Goal: Information Seeking & Learning: Compare options

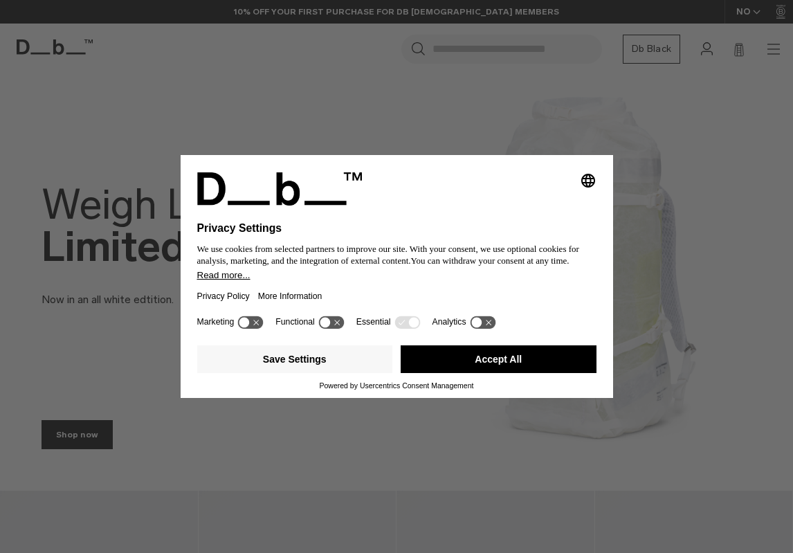
click at [501, 363] on button "Accept All" at bounding box center [499, 359] width 196 height 28
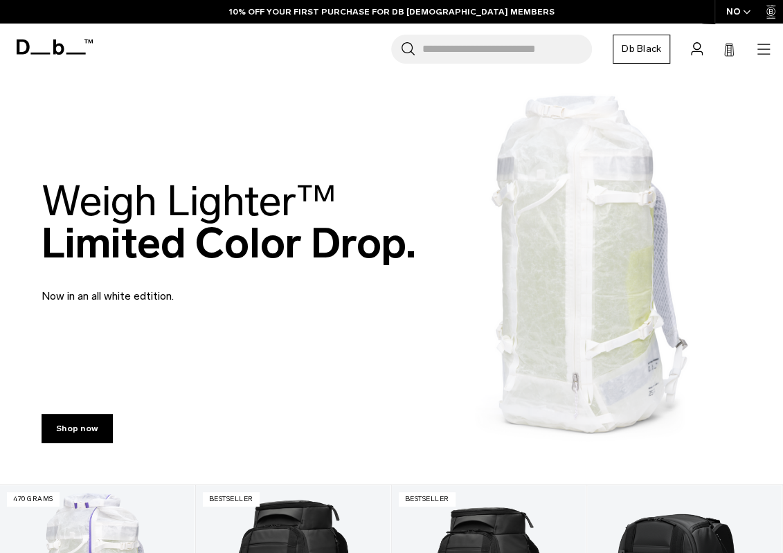
click at [765, 48] on icon "button" at bounding box center [763, 49] width 17 height 17
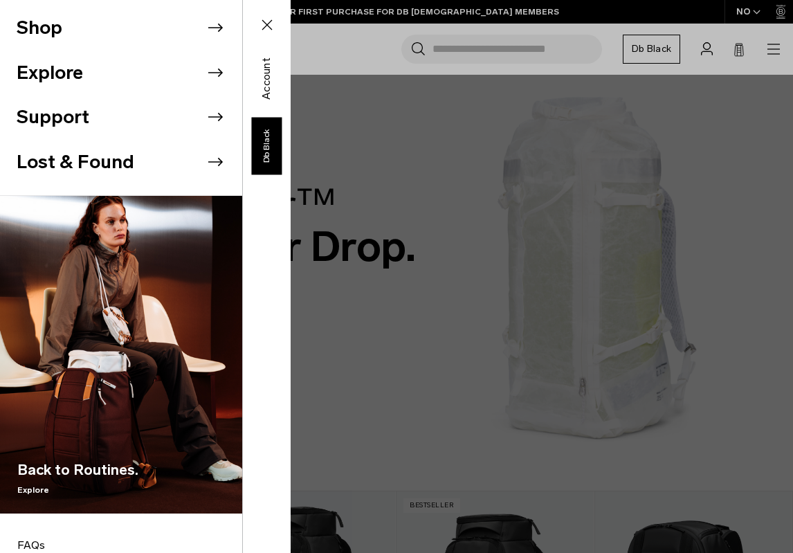
click at [57, 30] on button "Shop" at bounding box center [40, 28] width 46 height 28
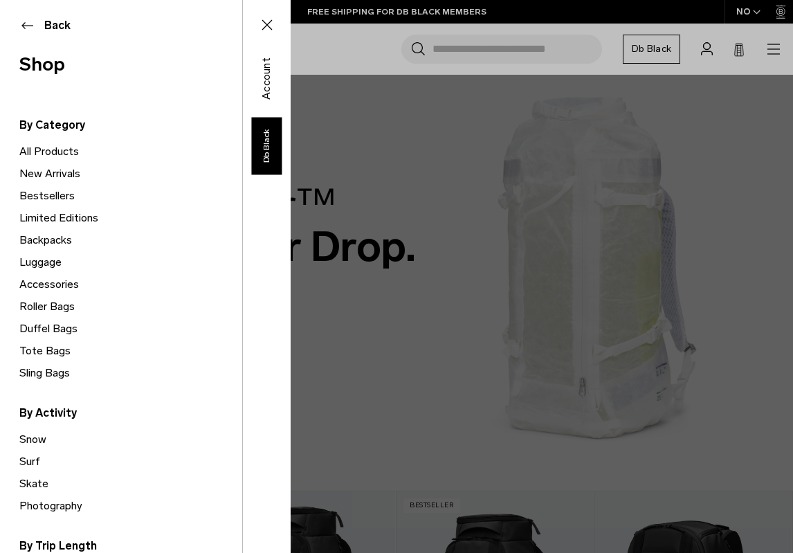
click at [50, 150] on link "All Products" at bounding box center [130, 152] width 223 height 22
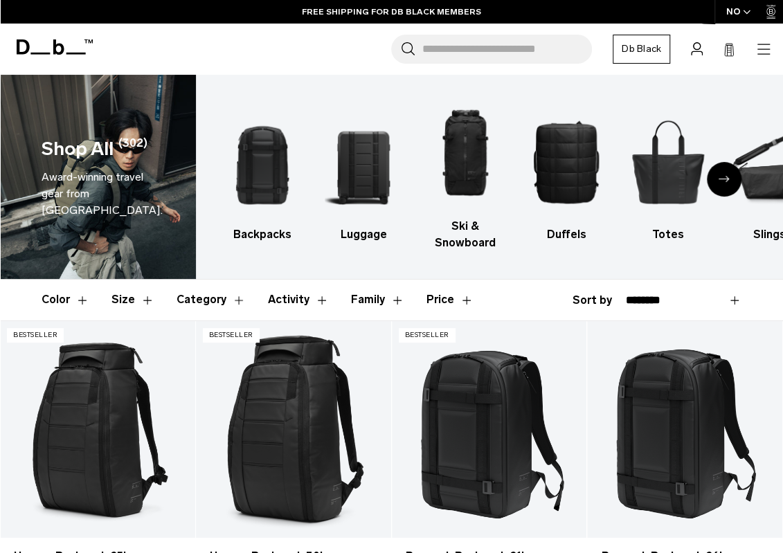
click at [723, 177] on icon "Next slide" at bounding box center [724, 179] width 11 height 6
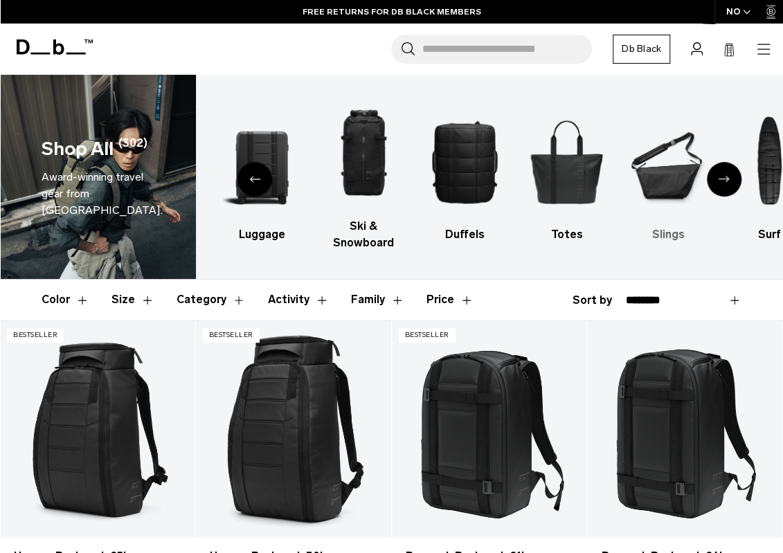
click at [666, 181] on img "6 / 10" at bounding box center [668, 162] width 78 height 116
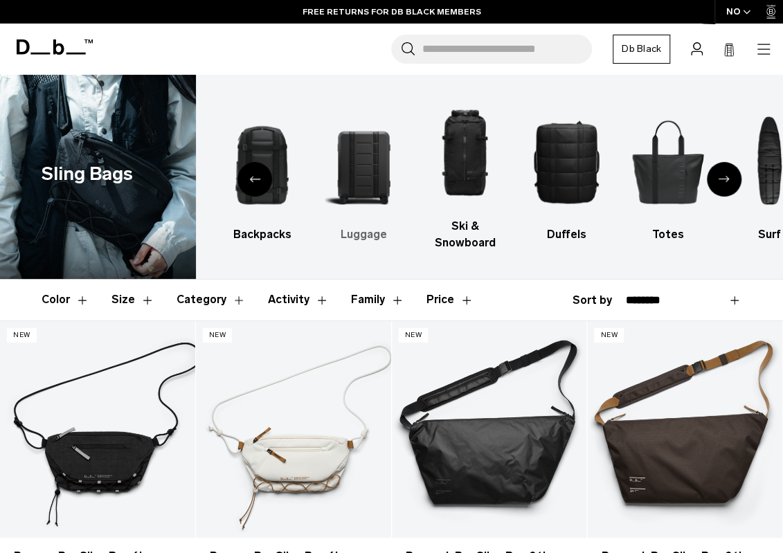
click at [368, 178] on img "3 / 10" at bounding box center [364, 162] width 78 height 116
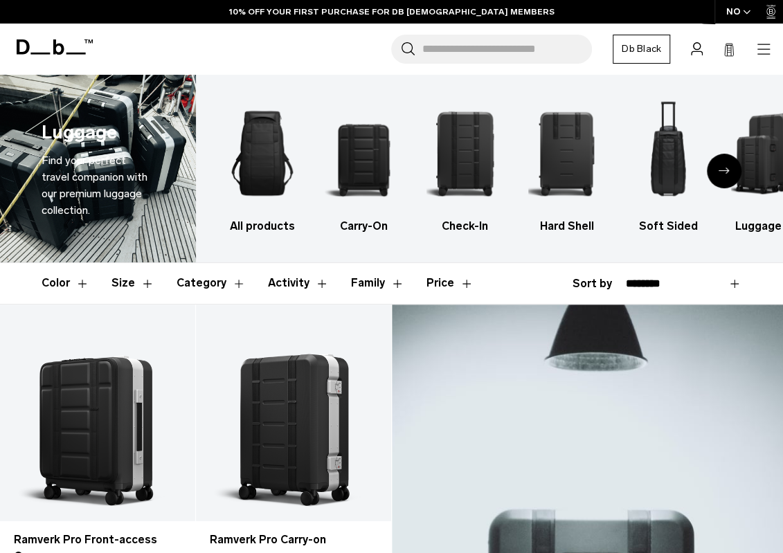
scroll to position [208, 0]
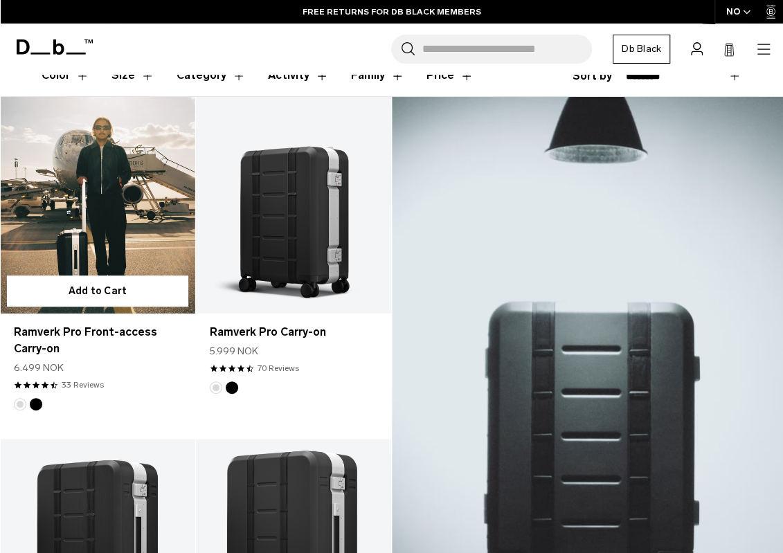
click at [101, 220] on link "Ramverk Pro Front-access Carry-on" at bounding box center [97, 205] width 195 height 217
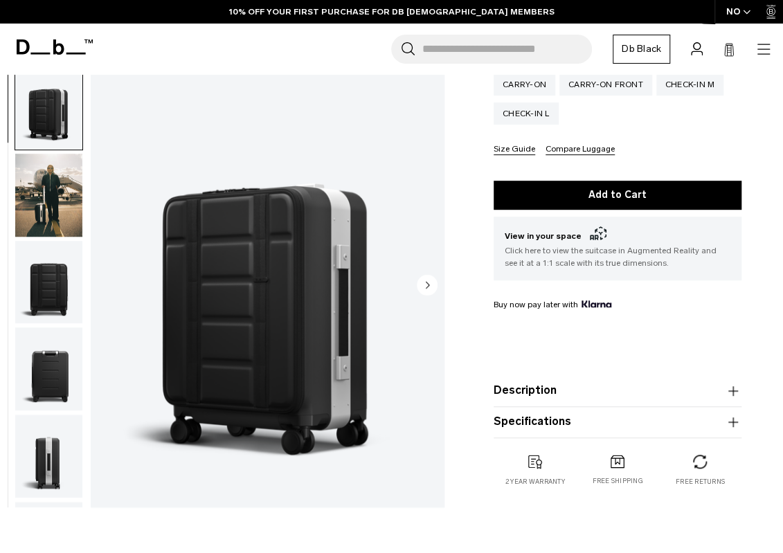
click at [432, 285] on circle "Next slide" at bounding box center [427, 284] width 21 height 21
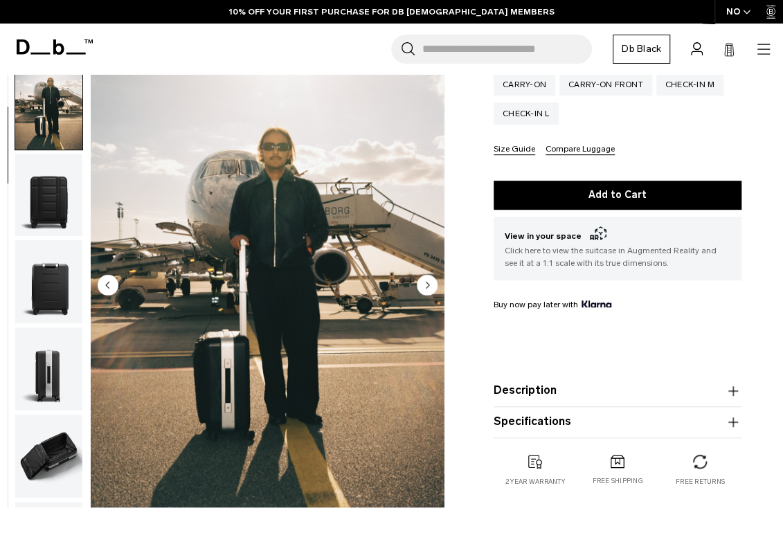
click at [430, 284] on circle "Next slide" at bounding box center [427, 284] width 21 height 21
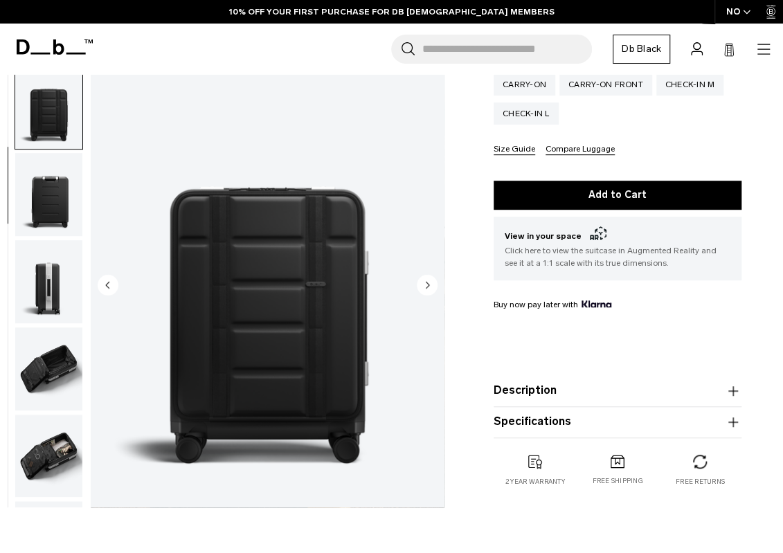
click at [430, 284] on circle "Next slide" at bounding box center [427, 284] width 21 height 21
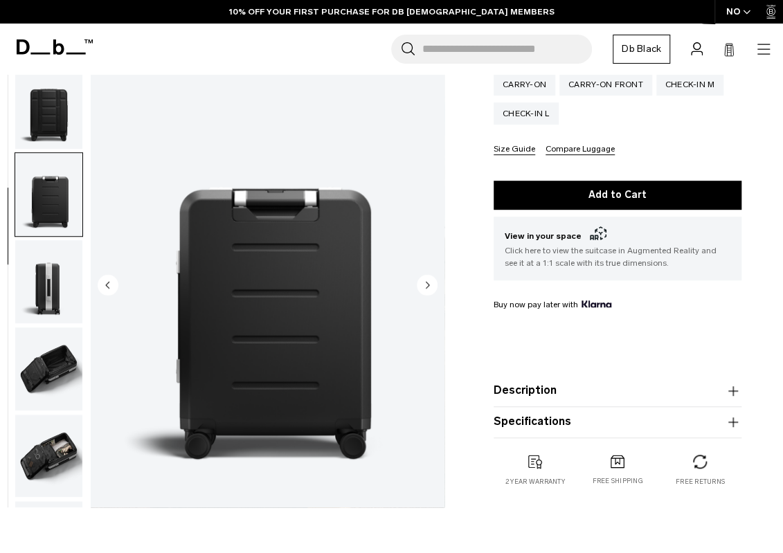
scroll to position [262, 0]
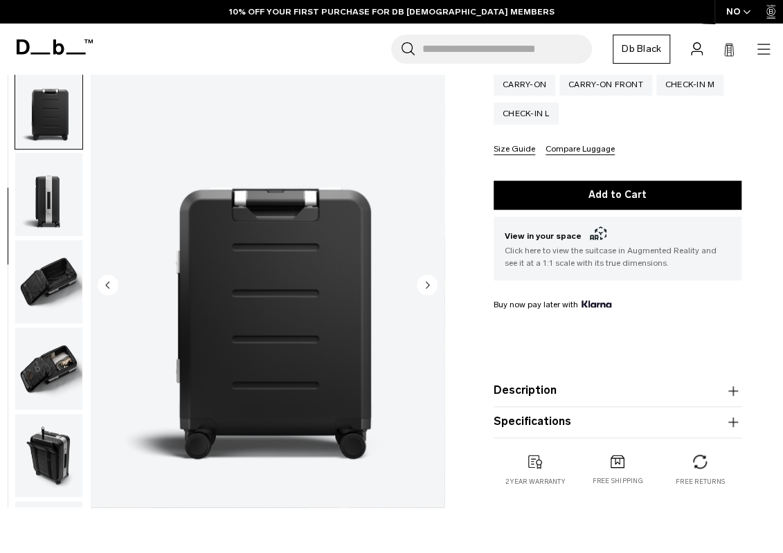
click at [430, 284] on circle "Next slide" at bounding box center [427, 284] width 21 height 21
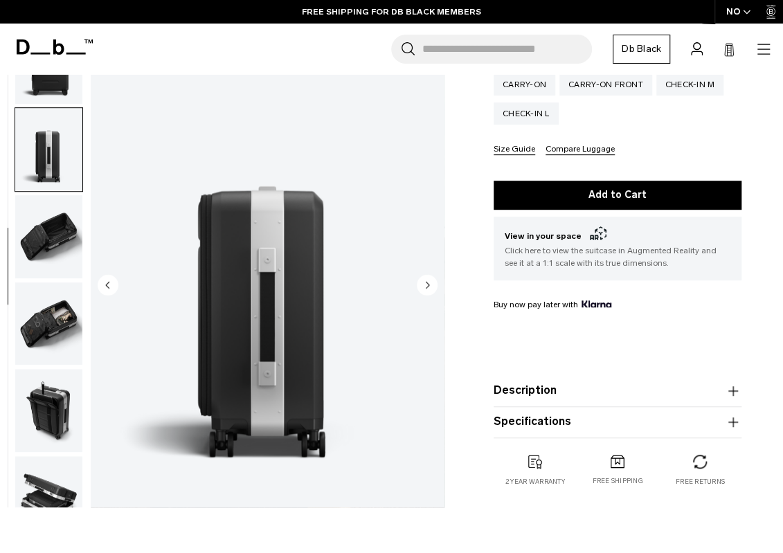
scroll to position [349, 0]
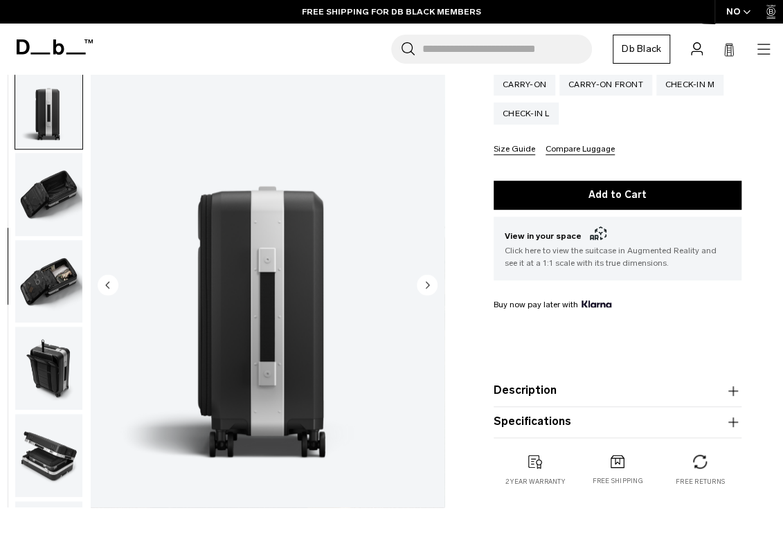
click at [430, 284] on circle "Next slide" at bounding box center [427, 284] width 21 height 21
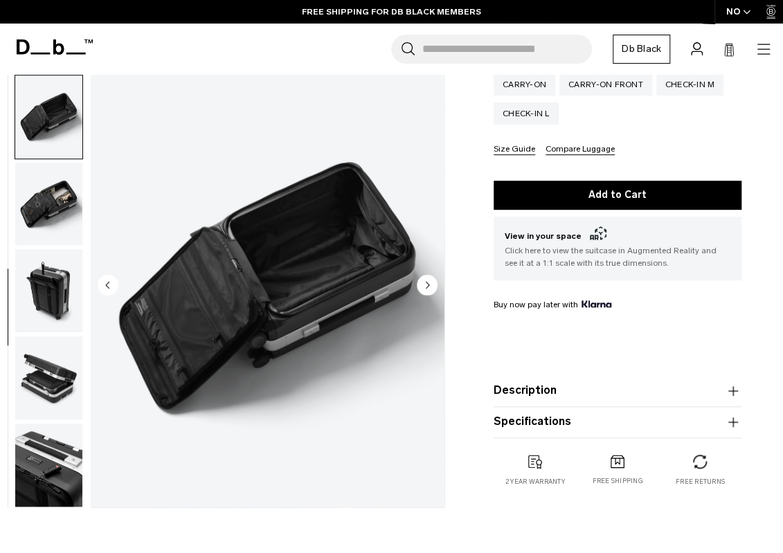
scroll to position [427, 0]
click at [428, 283] on icon "Next slide" at bounding box center [427, 285] width 3 height 6
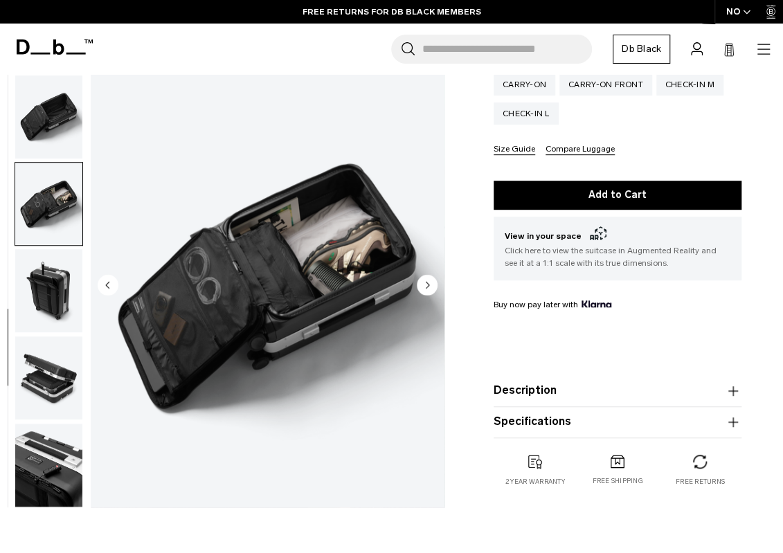
click at [428, 283] on icon "Next slide" at bounding box center [427, 285] width 3 height 6
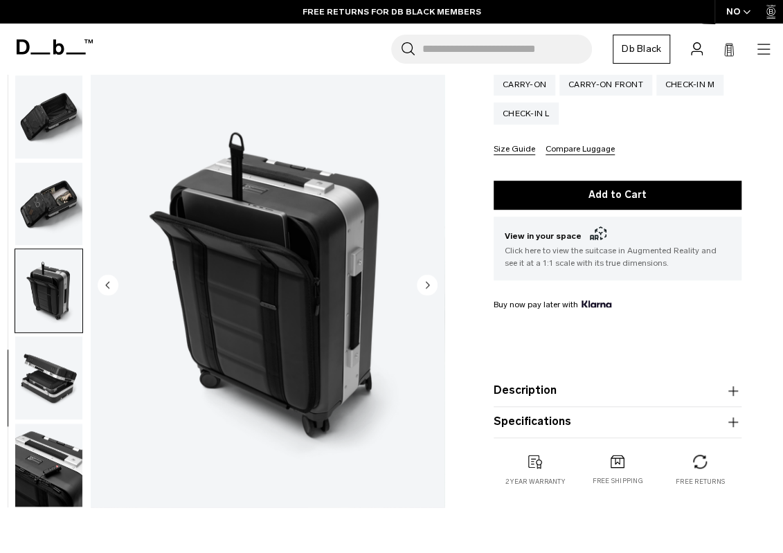
click at [428, 283] on icon "Next slide" at bounding box center [427, 285] width 3 height 6
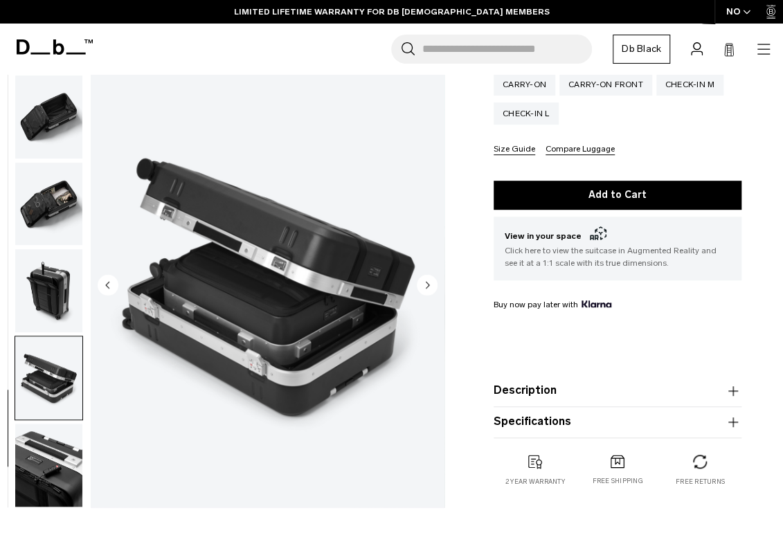
click at [428, 283] on icon "Next slide" at bounding box center [427, 285] width 3 height 6
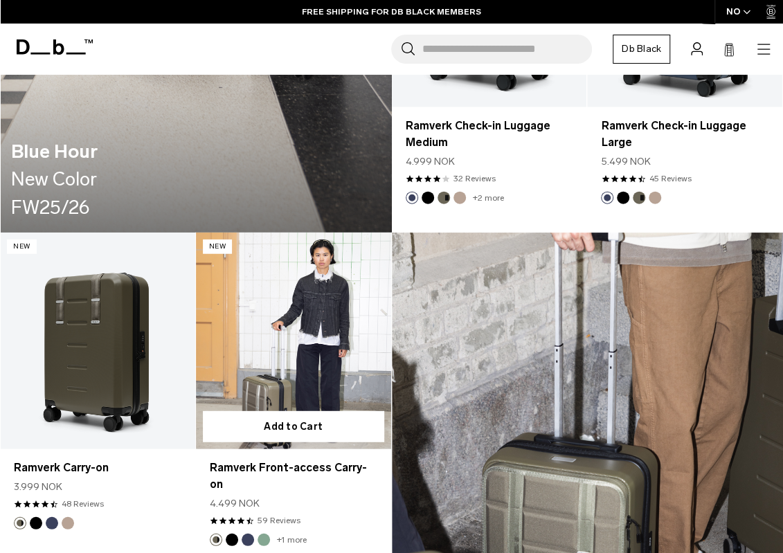
scroll to position [1453, 0]
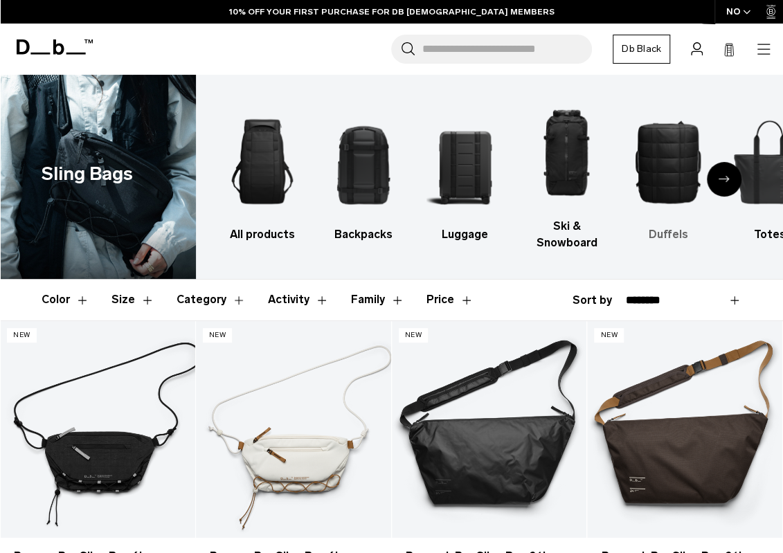
click at [674, 164] on img "5 / 10" at bounding box center [668, 162] width 78 height 116
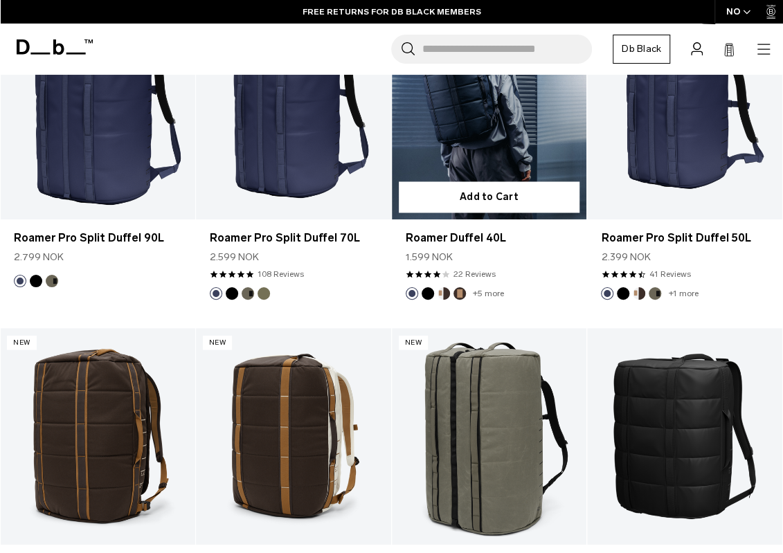
scroll to position [415, 0]
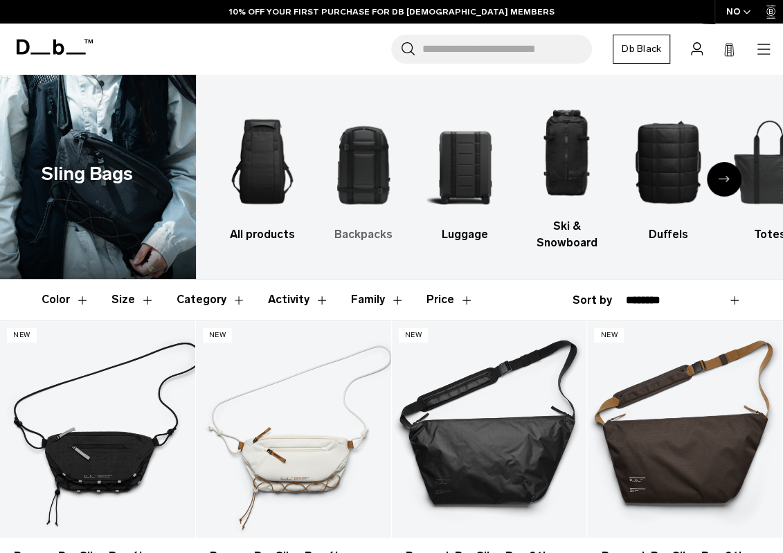
click at [357, 170] on img "2 / 10" at bounding box center [364, 162] width 78 height 116
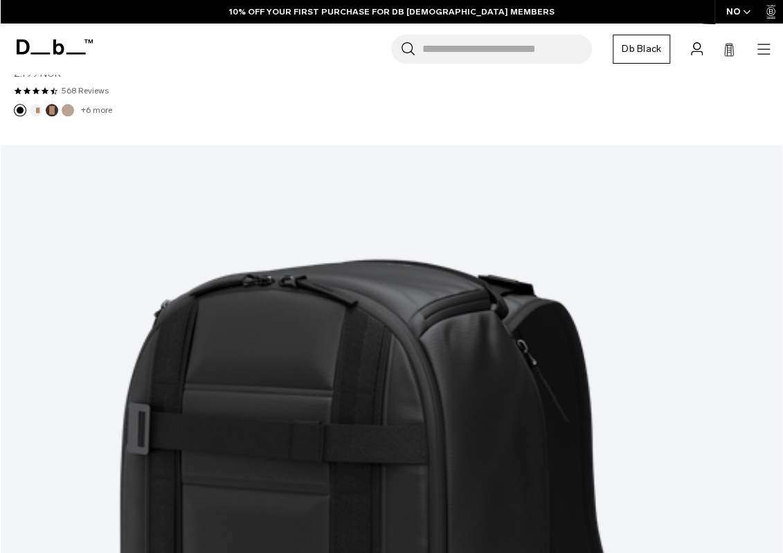
scroll to position [3254, 0]
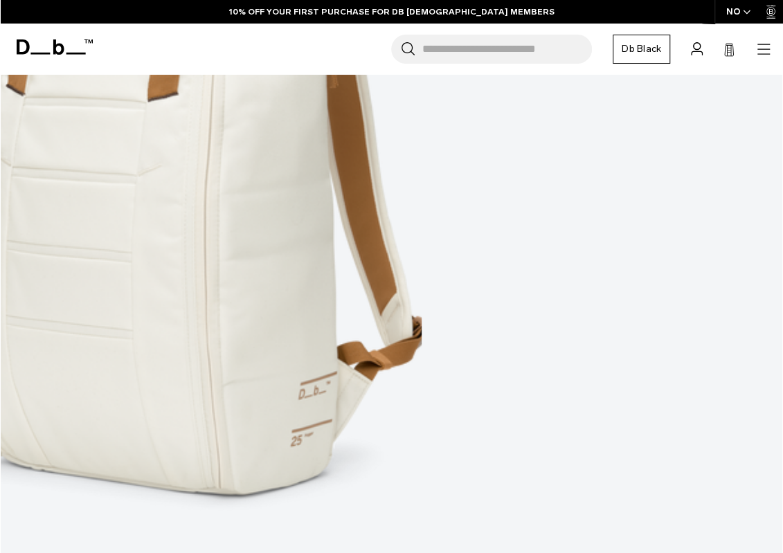
scroll to position [6709, 0]
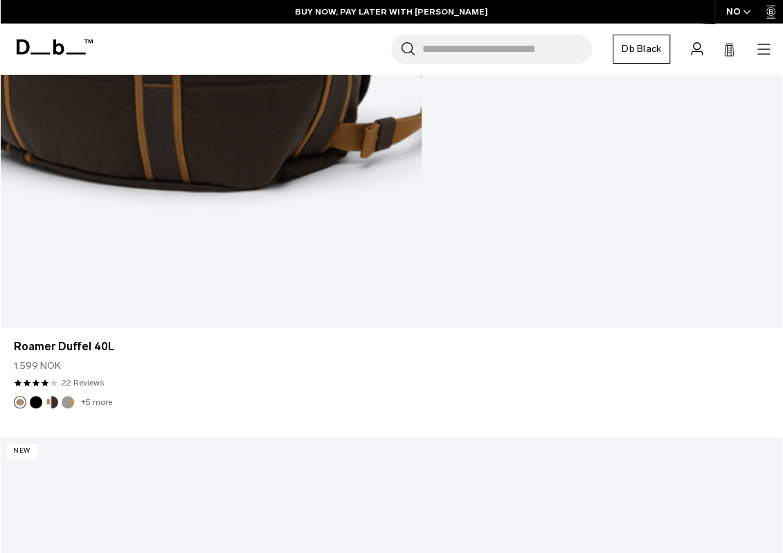
scroll to position [9686, 0]
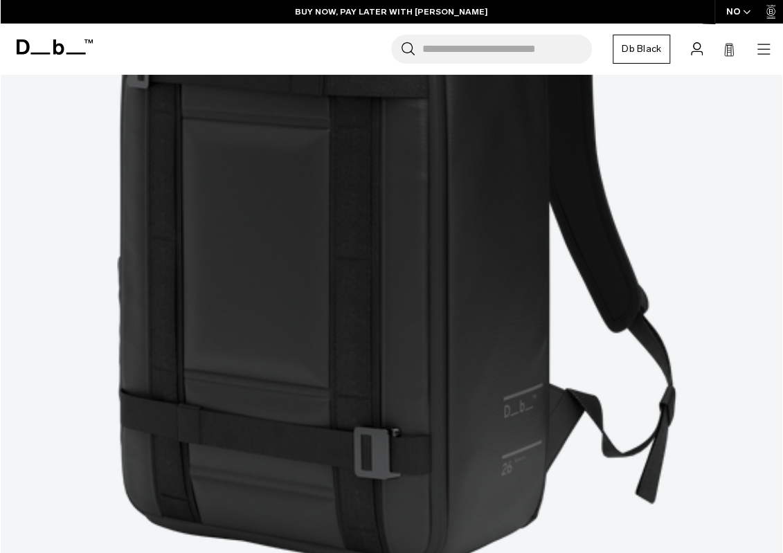
scroll to position [3455, 0]
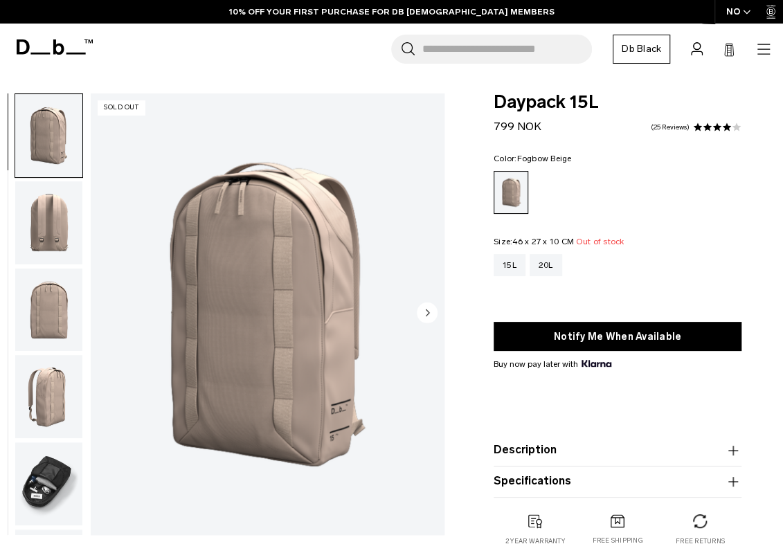
click at [422, 312] on circle "Next slide" at bounding box center [427, 313] width 21 height 21
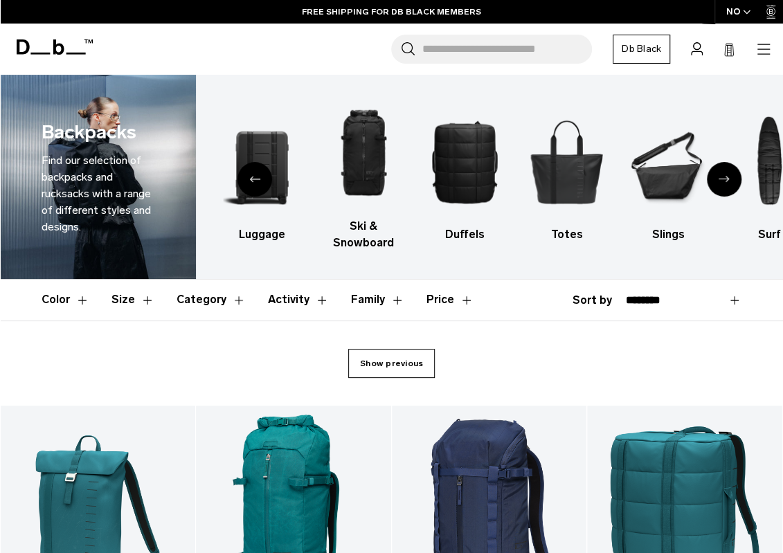
click at [403, 357] on link "Show previous" at bounding box center [391, 363] width 87 height 29
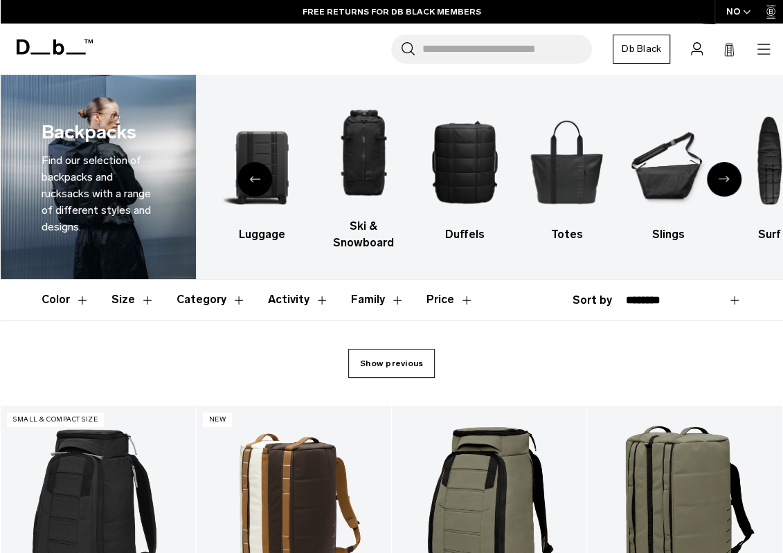
click at [415, 361] on link "Show previous" at bounding box center [391, 363] width 87 height 29
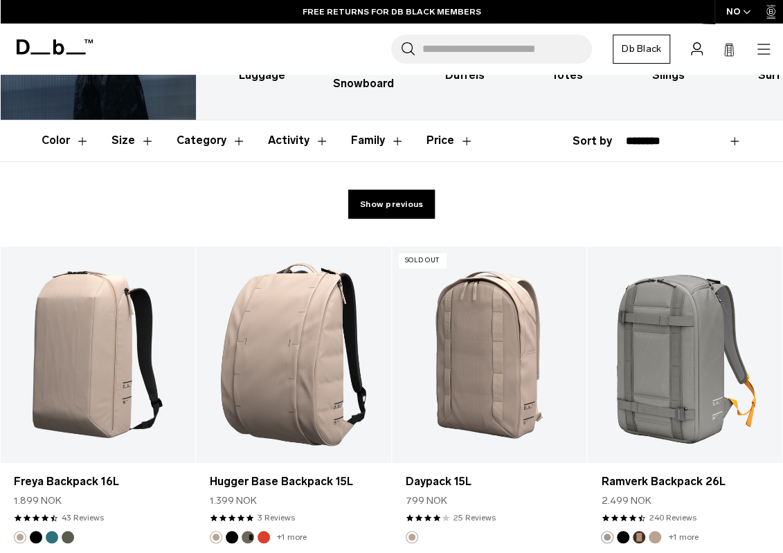
scroll to position [208, 0]
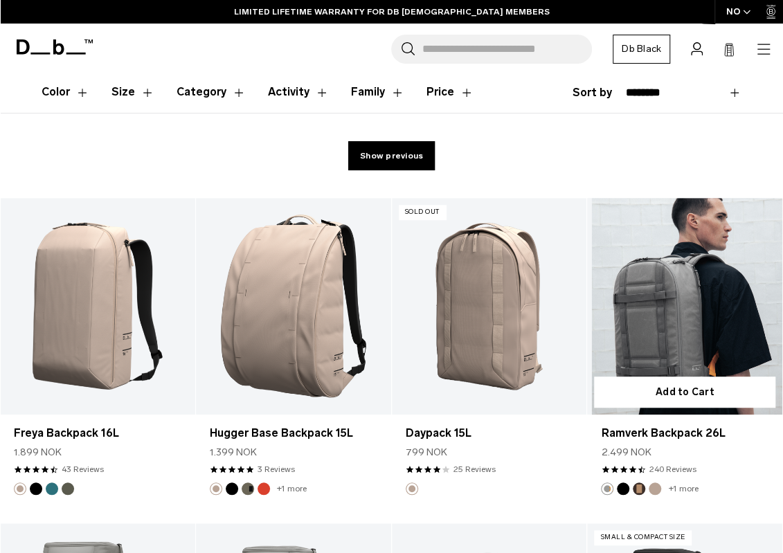
click at [664, 317] on link "Ramverk Backpack 26L" at bounding box center [684, 306] width 195 height 217
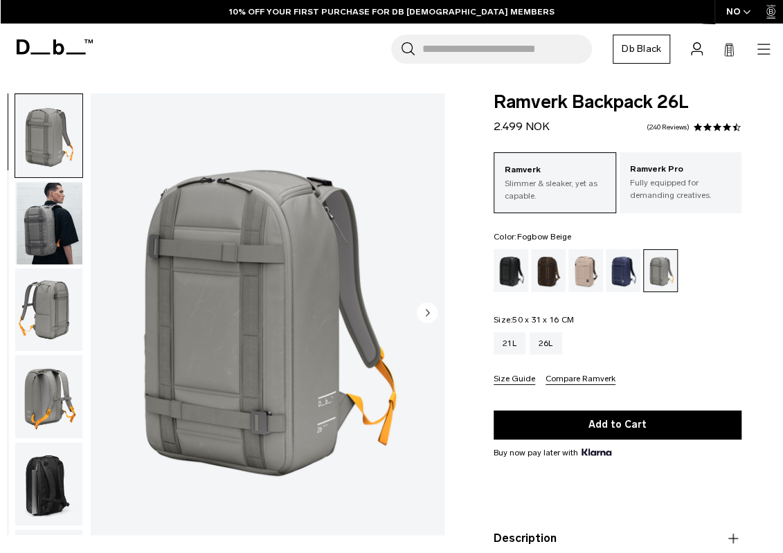
click at [579, 268] on div "Fogbow Beige" at bounding box center [585, 270] width 35 height 43
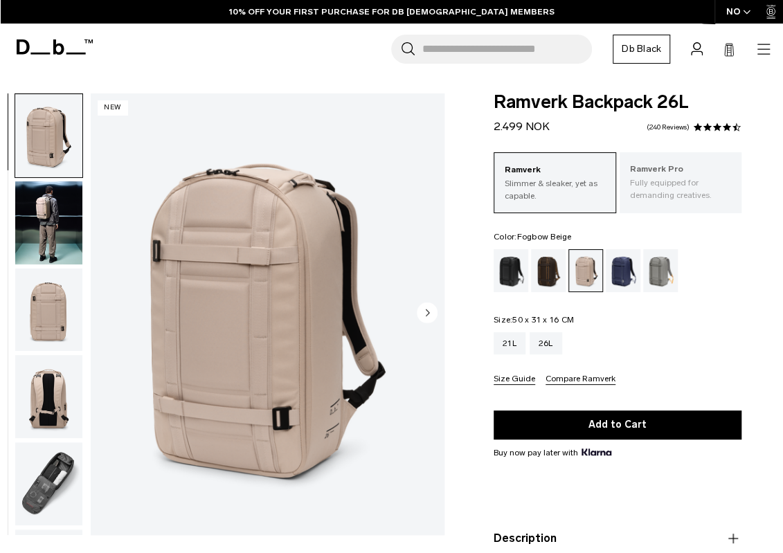
click at [638, 177] on p "Fully equipped for demanding creatives." at bounding box center [681, 189] width 102 height 25
